Goal: Transaction & Acquisition: Purchase product/service

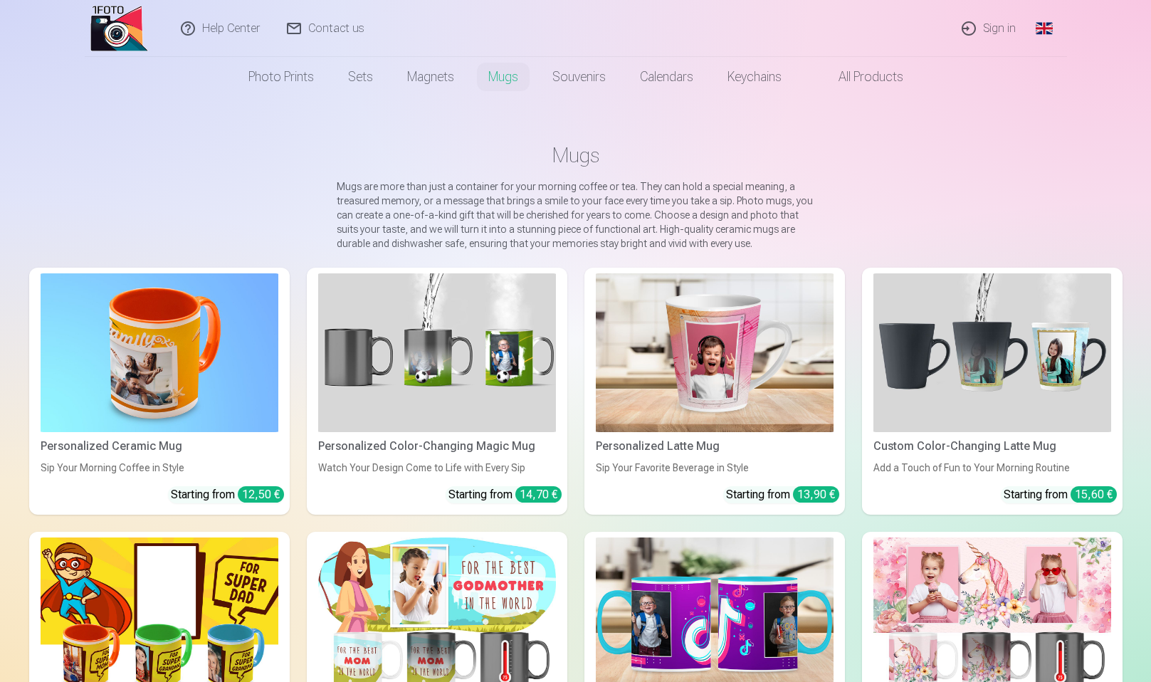
click at [207, 357] on img at bounding box center [160, 352] width 238 height 159
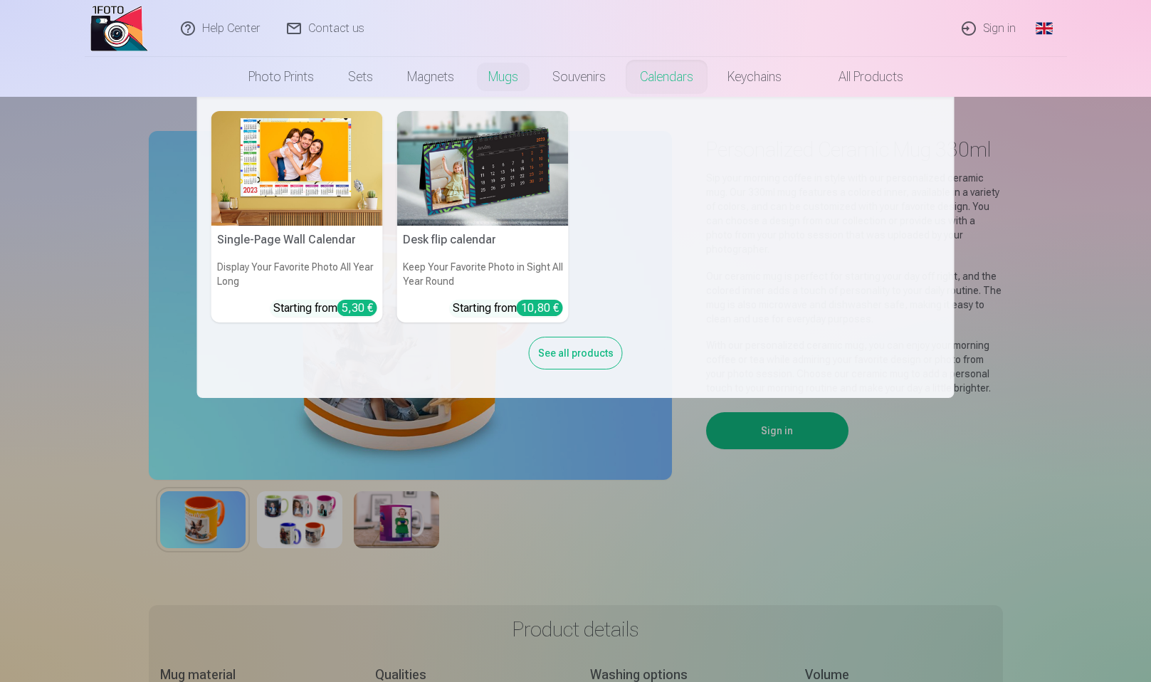
click at [306, 238] on h5 "Single-Page Wall Calendar" at bounding box center [297, 240] width 172 height 28
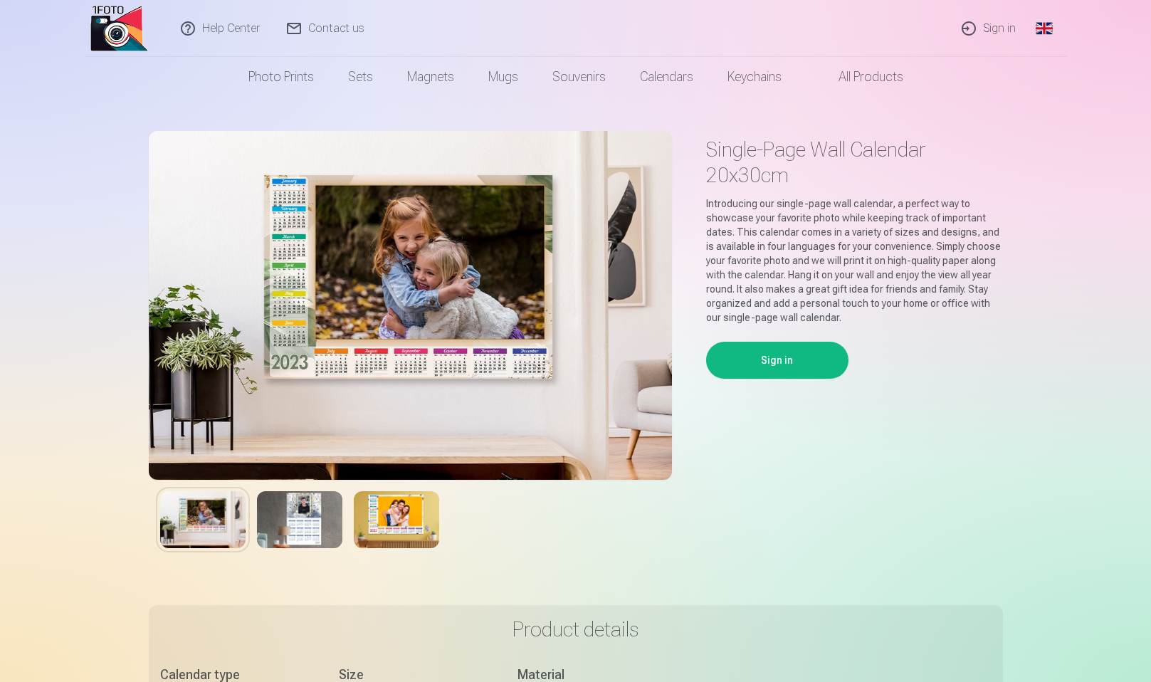
click at [752, 357] on button "Sign in" at bounding box center [777, 360] width 142 height 37
click at [794, 251] on p "Introducing our single-page wall calendar, a perfect way to showcase your favor…" at bounding box center [854, 260] width 297 height 128
